Goal: Task Accomplishment & Management: Manage account settings

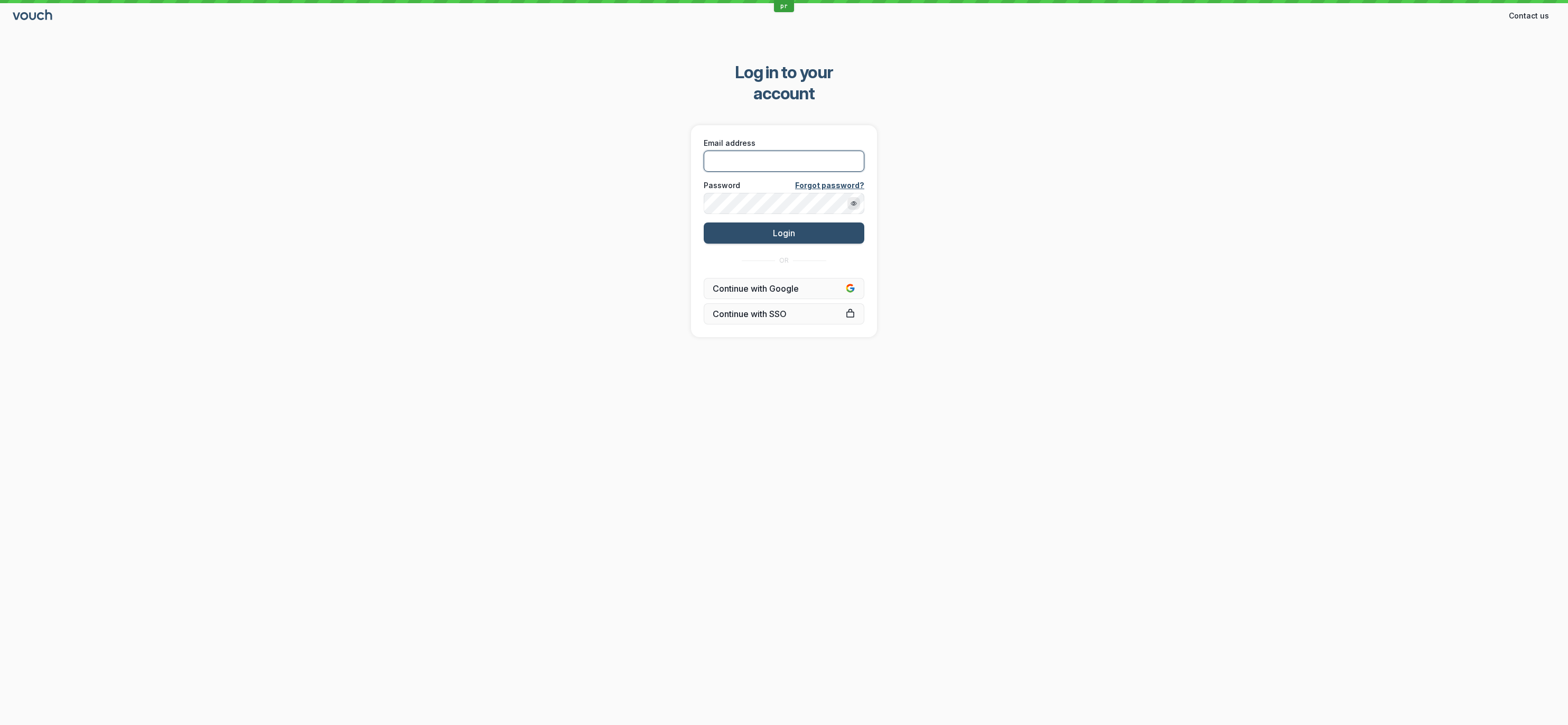
click at [775, 150] on input "Email address" at bounding box center [784, 161] width 161 height 21
paste input "[PERSON_NAME][EMAIL_ADDRESS][DOMAIN_NAME]"
type input "[PERSON_NAME][EMAIL_ADDRESS][DOMAIN_NAME]"
drag, startPoint x: 568, startPoint y: 220, endPoint x: 596, endPoint y: 231, distance: 30.1
click at [569, 220] on div "Log in to your account Email address [PERSON_NAME][EMAIL_ADDRESS][DOMAIN_NAME] …" at bounding box center [784, 200] width 1568 height 309
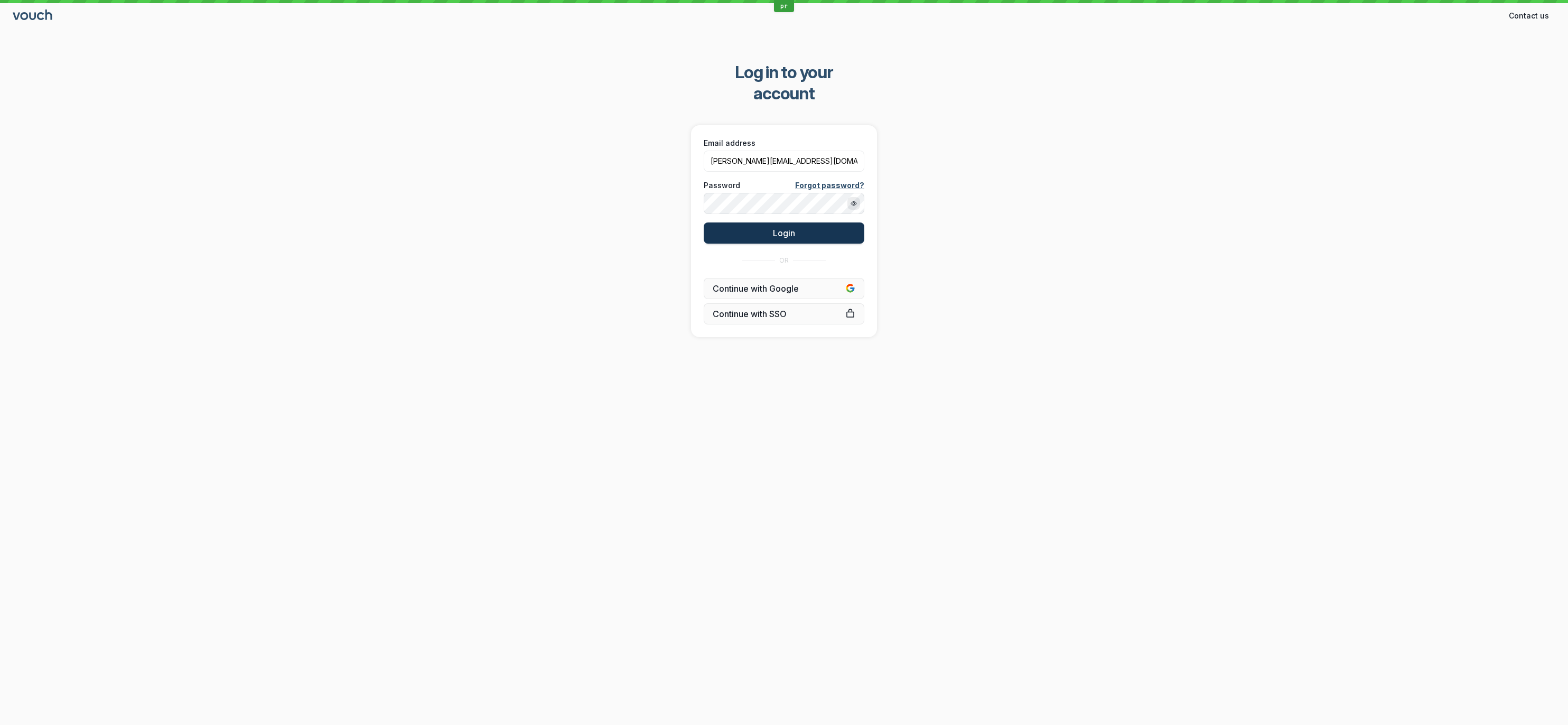
click at [751, 222] on button "Login" at bounding box center [784, 233] width 161 height 21
